Goal: Information Seeking & Learning: Learn about a topic

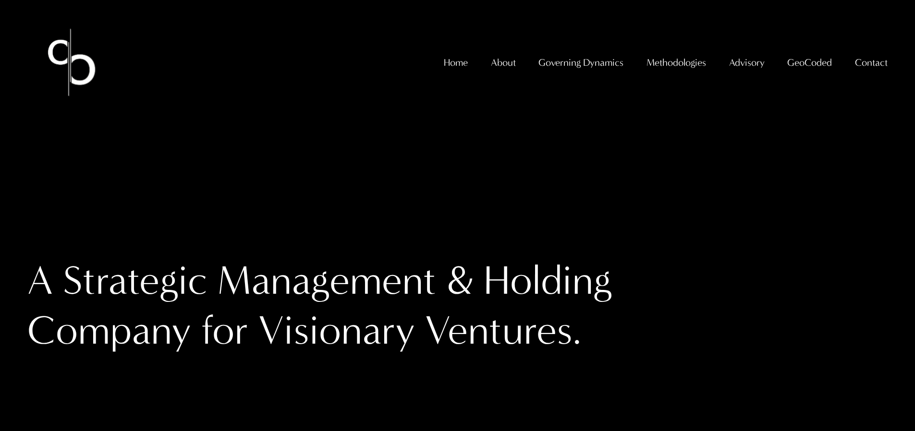
click at [0, 0] on span "GeoCoded Special Reports" at bounding box center [0, 0] width 0 height 0
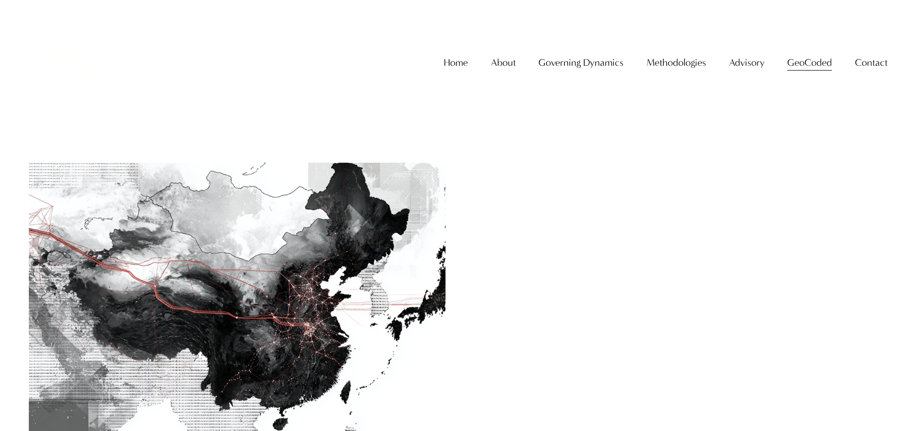
click at [358, 196] on img at bounding box center [236, 301] width 421 height 281
